Goal: Task Accomplishment & Management: Manage account settings

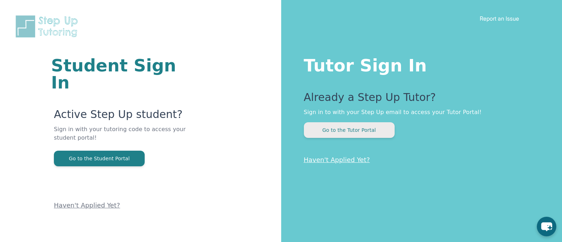
click at [344, 124] on button "Go to the Tutor Portal" at bounding box center [349, 130] width 91 height 16
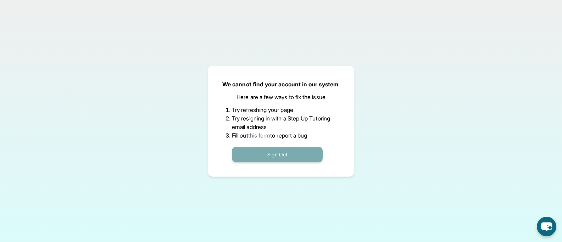
click at [293, 155] on button "Sign Out" at bounding box center [277, 154] width 91 height 16
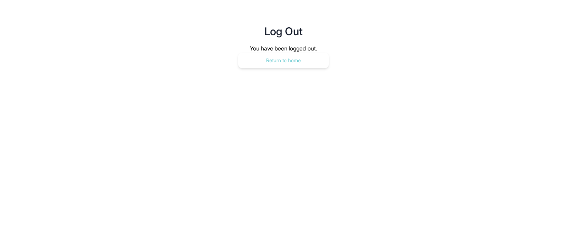
click at [281, 56] on button "Return to home" at bounding box center [283, 60] width 91 height 16
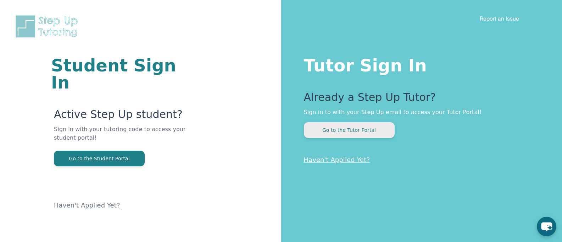
click at [337, 131] on button "Go to the Tutor Portal" at bounding box center [349, 130] width 91 height 16
click at [357, 163] on link "Haven't Applied Yet?" at bounding box center [337, 159] width 66 height 7
click at [382, 132] on button "Go to the Tutor Portal" at bounding box center [349, 130] width 91 height 16
drag, startPoint x: 456, startPoint y: 108, endPoint x: 421, endPoint y: 102, distance: 35.5
click at [456, 108] on p "Sign in to with your Step Up email to access your Tutor Portal!" at bounding box center [419, 112] width 230 height 9
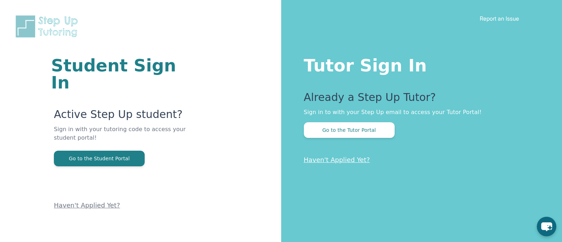
click at [365, 93] on p "Already a Step Up Tutor?" at bounding box center [419, 99] width 230 height 17
click at [66, 20] on img at bounding box center [48, 26] width 68 height 24
